Goal: Navigation & Orientation: Go to known website

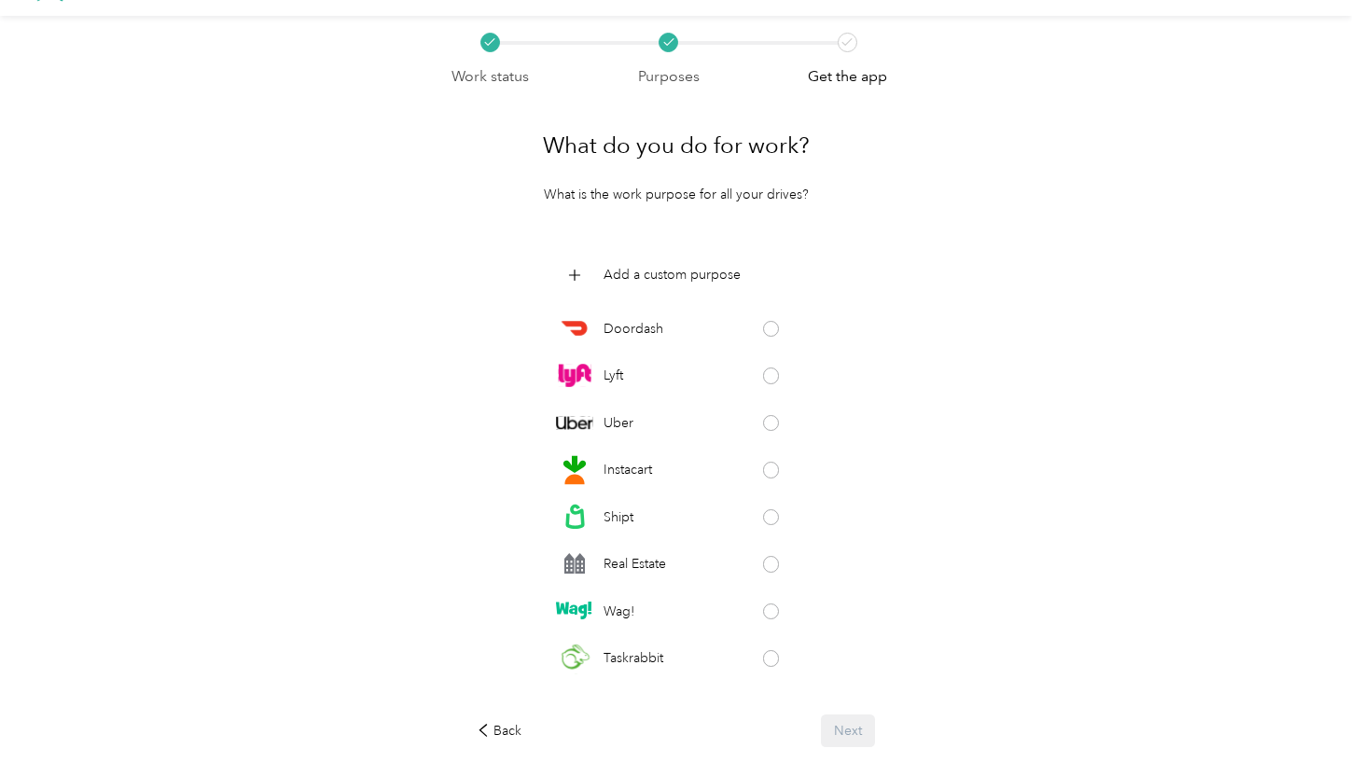
scroll to position [72, 0]
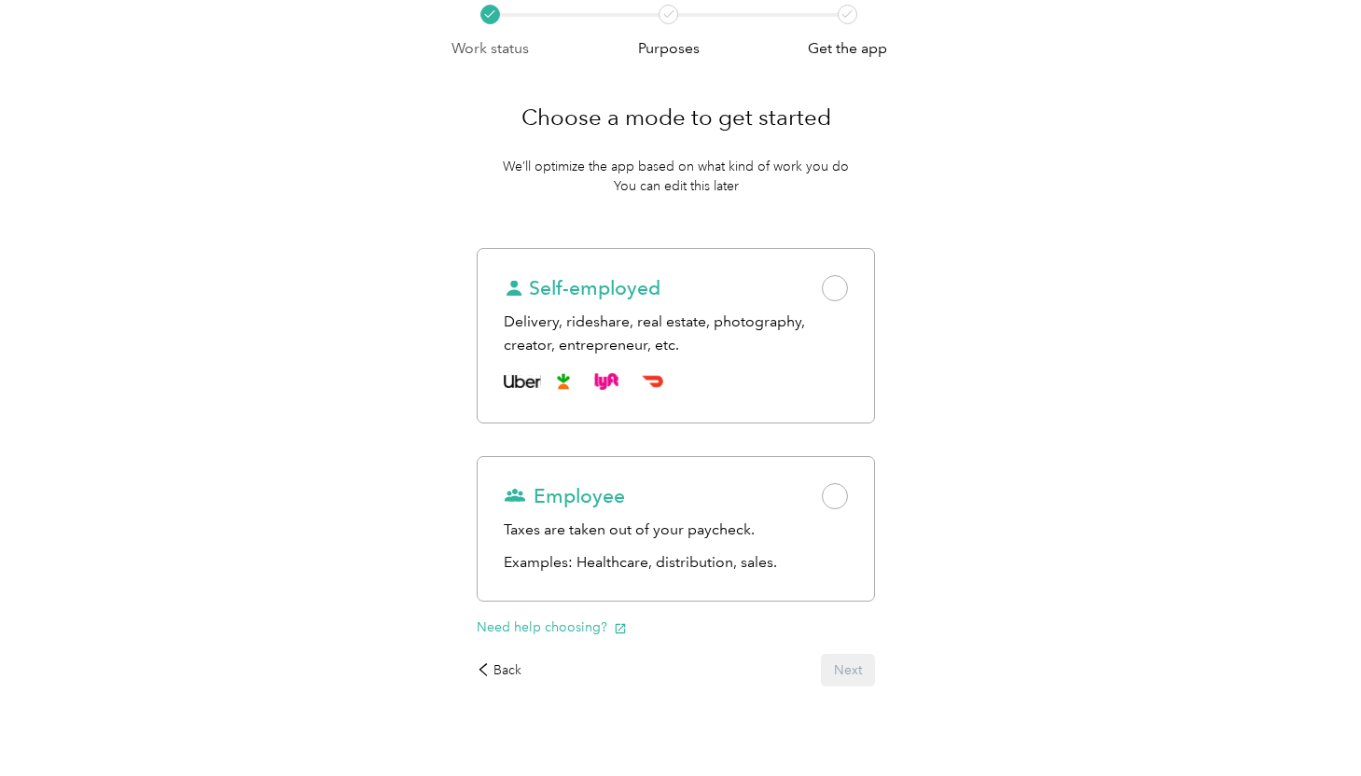
scroll to position [100, 0]
